Goal: Go to known website: Go to known website

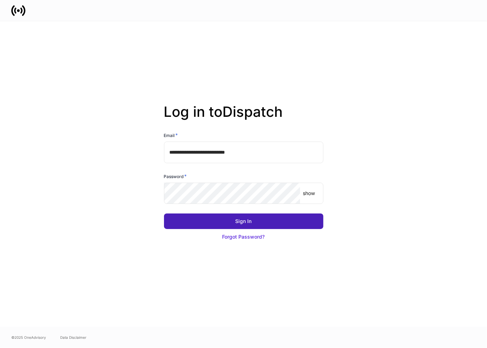
click at [248, 227] on button "Sign In" at bounding box center [244, 222] width 160 height 16
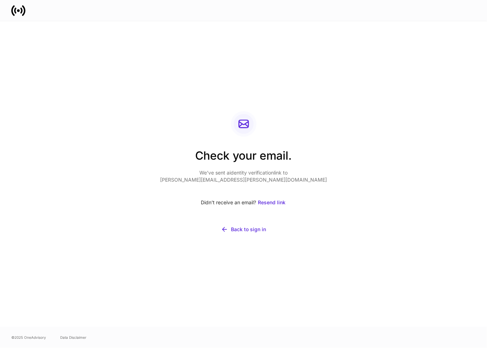
drag, startPoint x: 40, startPoint y: 5, endPoint x: 40, endPoint y: 9, distance: 3.9
click at [40, 5] on div at bounding box center [243, 10] width 487 height 21
click at [270, 202] on div "Resend link" at bounding box center [272, 202] width 28 height 7
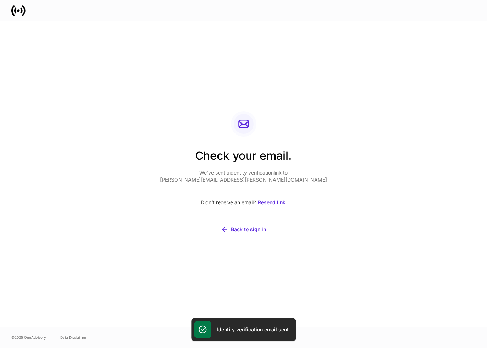
click at [382, 89] on div "Check your email. We’ve sent a identity verification link to shelly.peterson@gf…" at bounding box center [244, 174] width 380 height 306
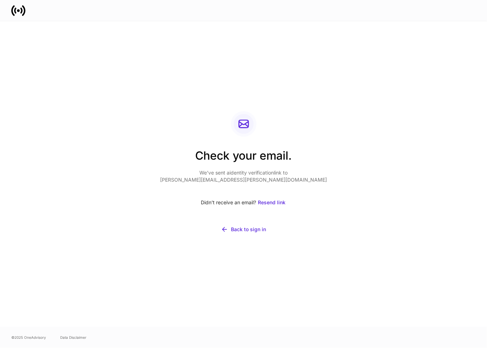
click at [303, 150] on div "Check your email. We’ve sent a identity verification link to shelly.peterson@gf…" at bounding box center [244, 174] width 380 height 306
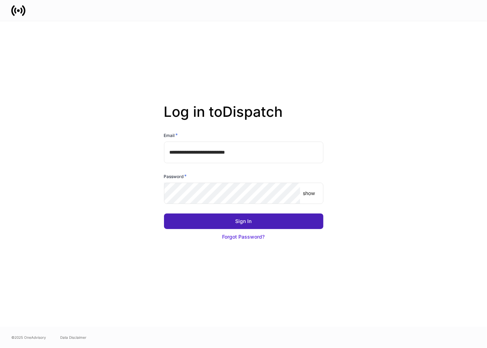
click at [237, 220] on div "Sign In" at bounding box center [244, 221] width 16 height 7
